Goal: Task Accomplishment & Management: Manage account settings

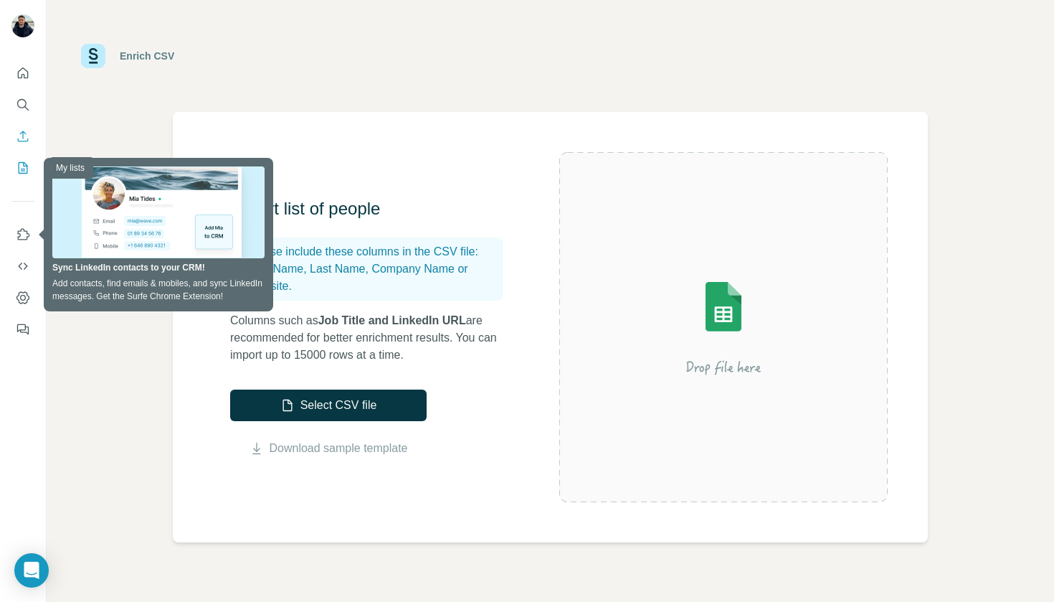
click at [19, 168] on icon "My lists" at bounding box center [23, 168] width 14 height 14
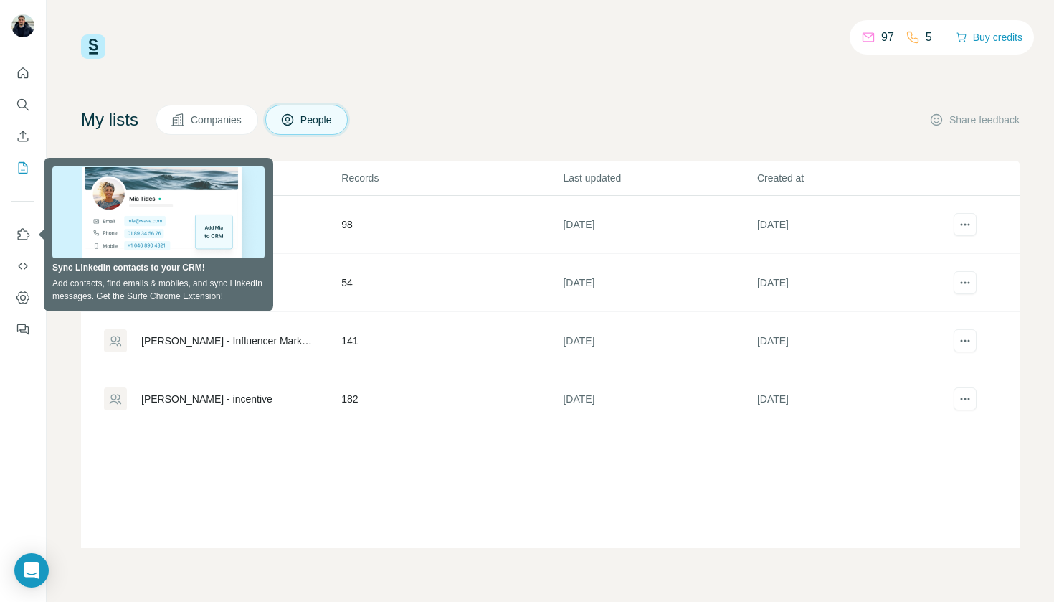
click at [463, 133] on div "My lists Companies People Share feedback" at bounding box center [550, 120] width 939 height 30
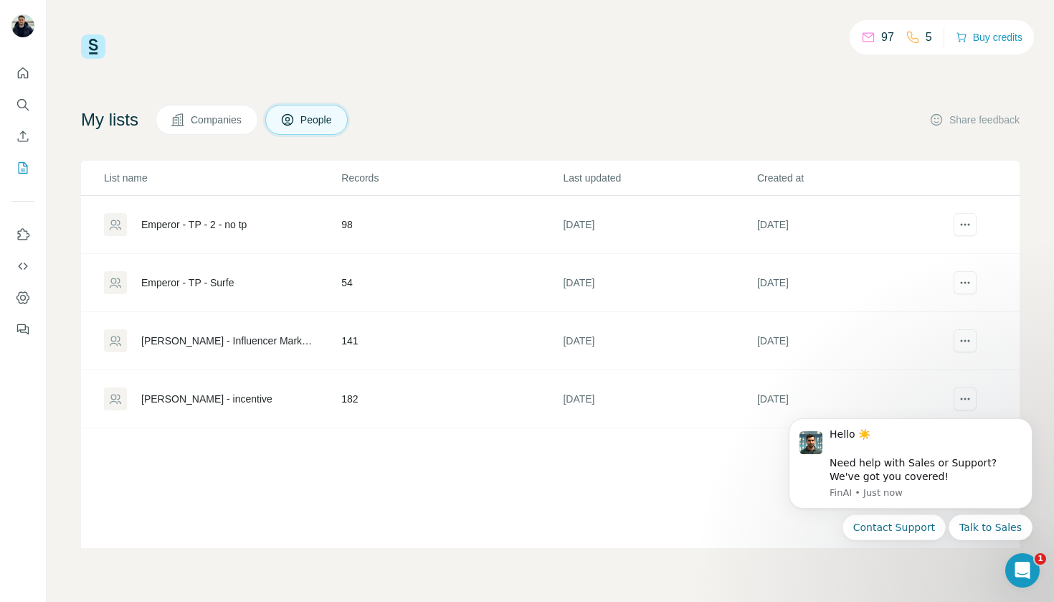
click at [227, 283] on div "Emperor - TP - Surfe" at bounding box center [187, 282] width 93 height 14
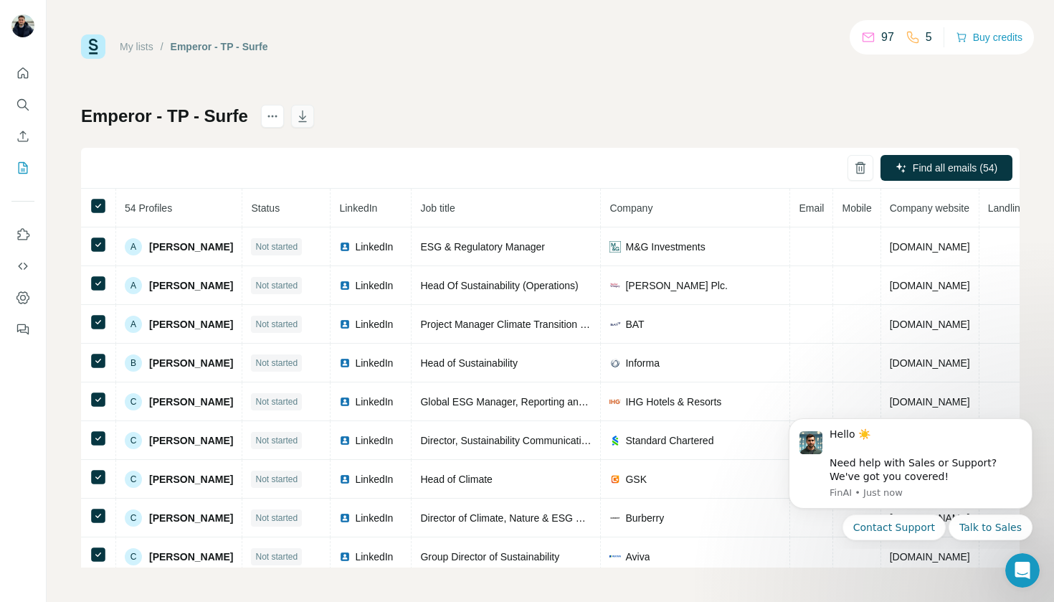
click at [301, 123] on icon "button" at bounding box center [302, 116] width 14 height 14
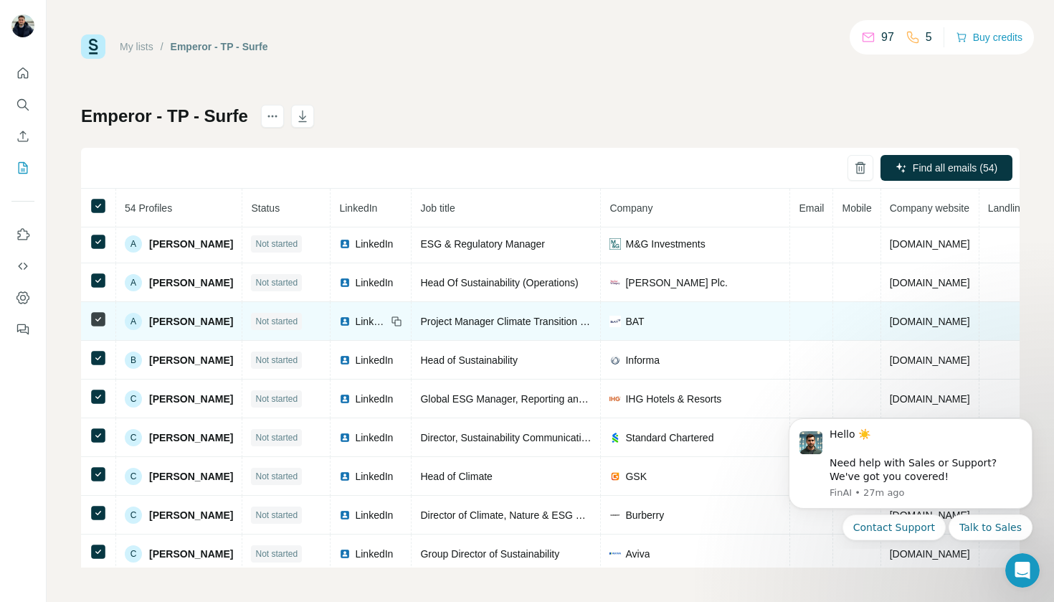
scroll to position [3, 0]
